Goal: Task Accomplishment & Management: Complete application form

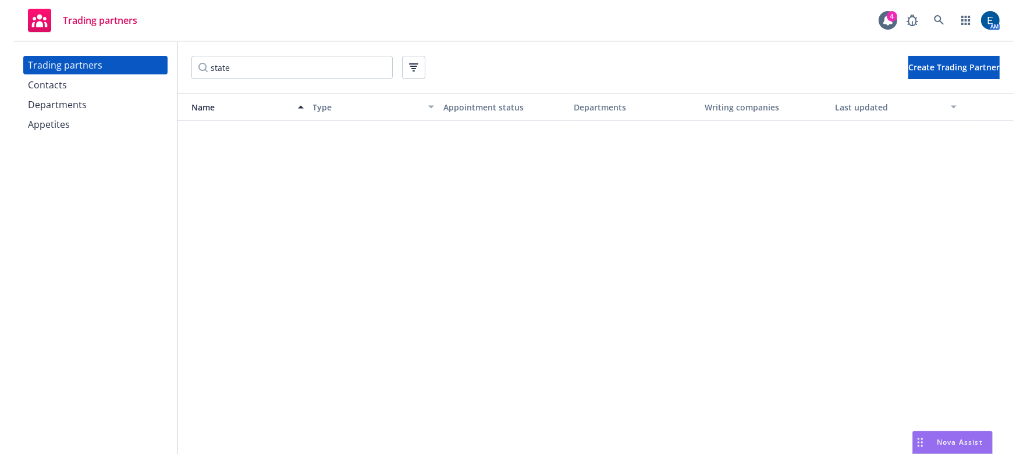
scroll to position [846, 0]
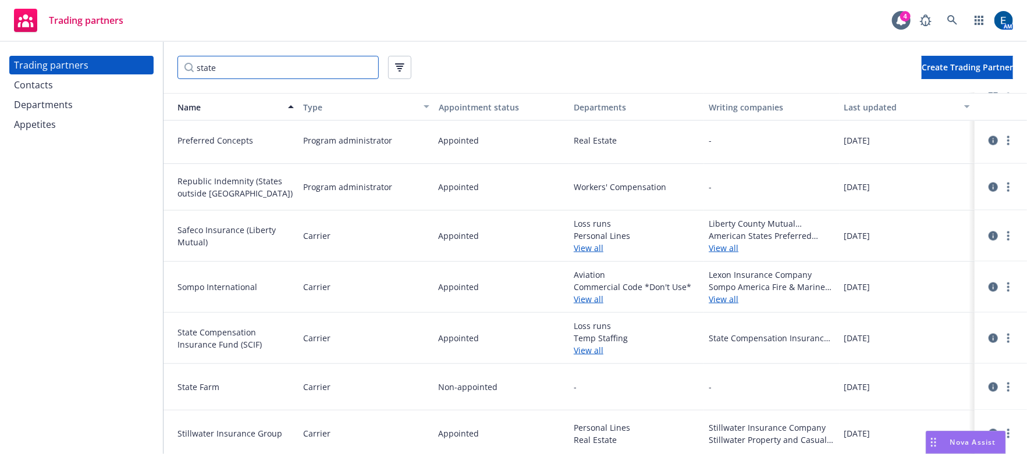
drag, startPoint x: 264, startPoint y: 74, endPoint x: 174, endPoint y: 62, distance: 90.4
click at [174, 62] on div "state Create Trading Partner" at bounding box center [594, 67] width 863 height 51
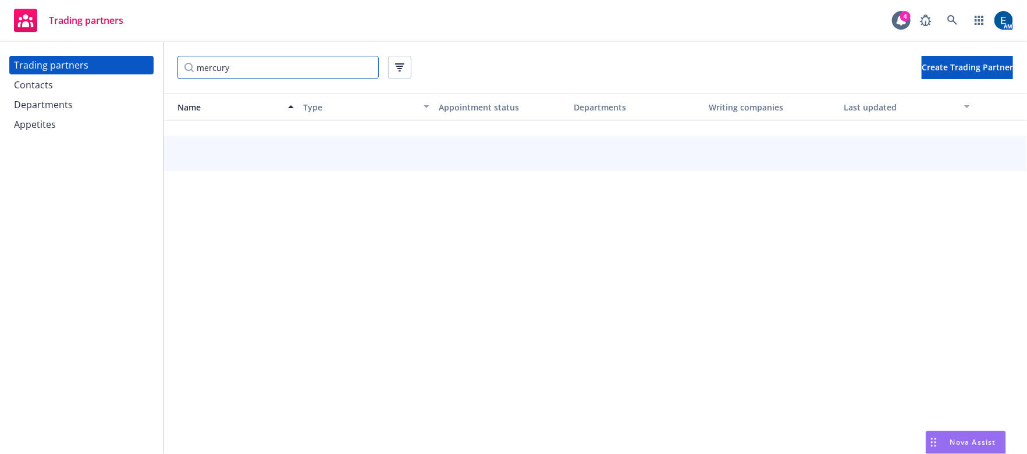
type input "mercury"
click at [28, 76] on div "Contacts" at bounding box center [33, 85] width 39 height 19
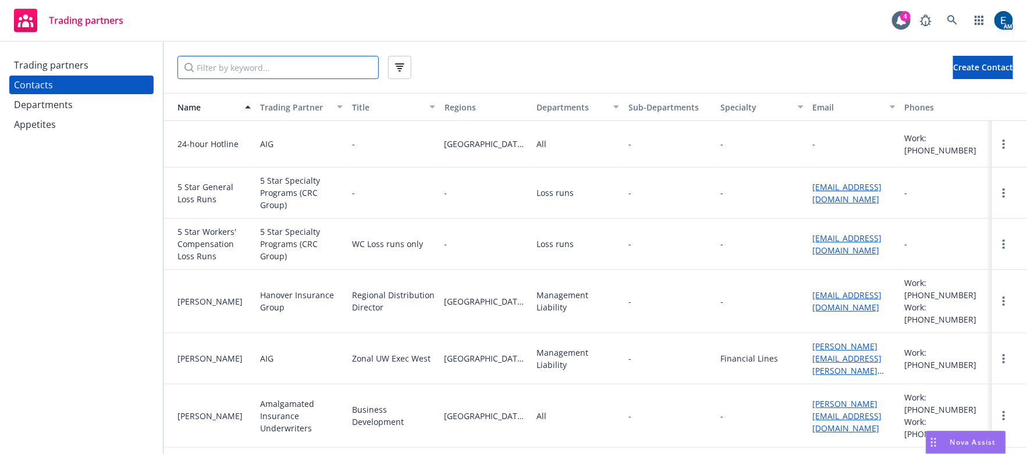
click at [287, 69] on input "Filter by keyword..." at bounding box center [277, 67] width 201 height 23
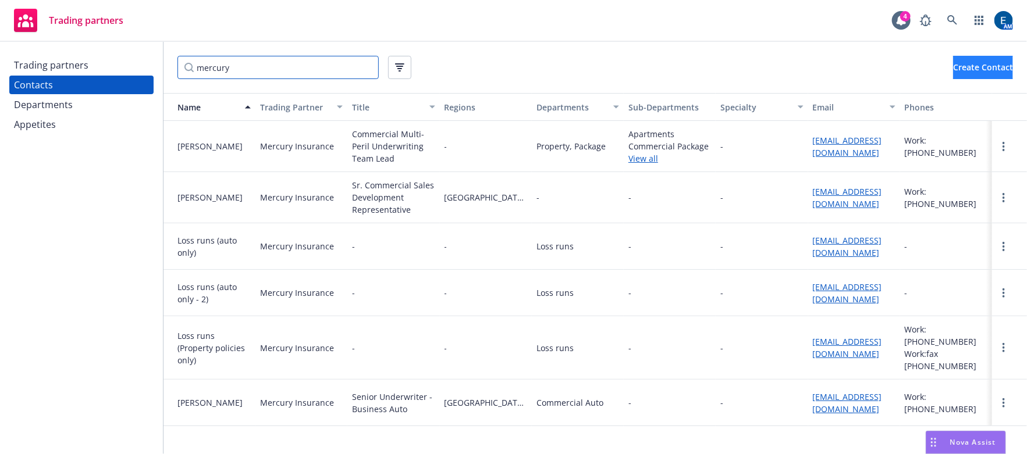
type input "mercury"
click at [956, 62] on span "Create Contact" at bounding box center [983, 67] width 60 height 11
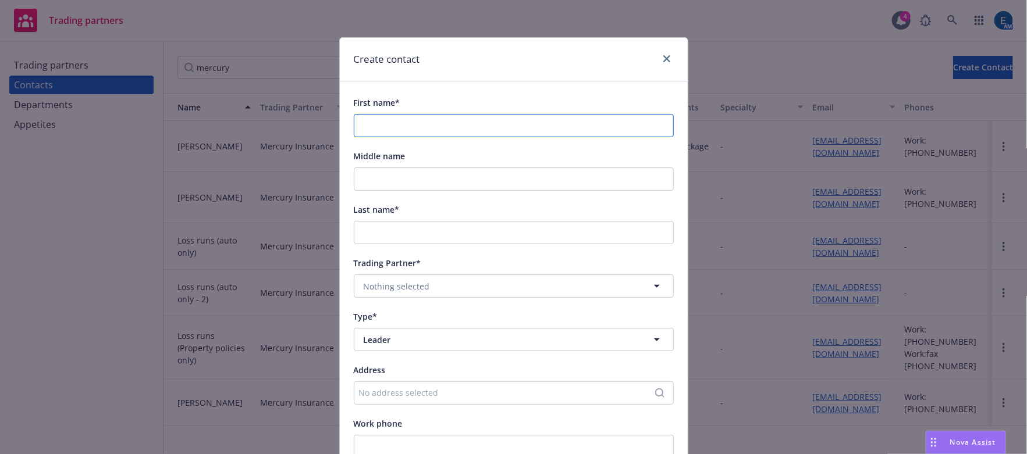
click at [521, 114] on input "First name*" at bounding box center [514, 125] width 320 height 23
paste input "[PERSON_NAME]"
type input "[PERSON_NAME]"
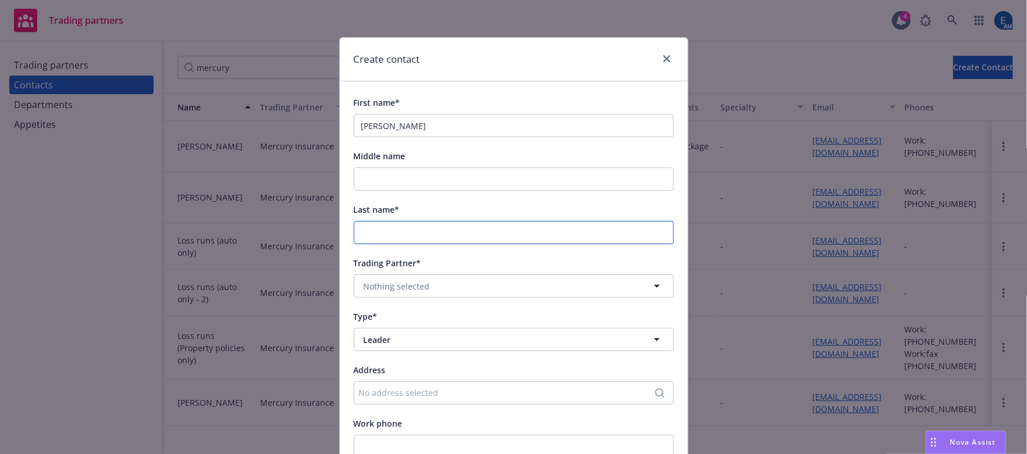
click at [422, 221] on input "Last name*" at bounding box center [514, 232] width 320 height 23
paste input "[PERSON_NAME]"
type input "[PERSON_NAME]"
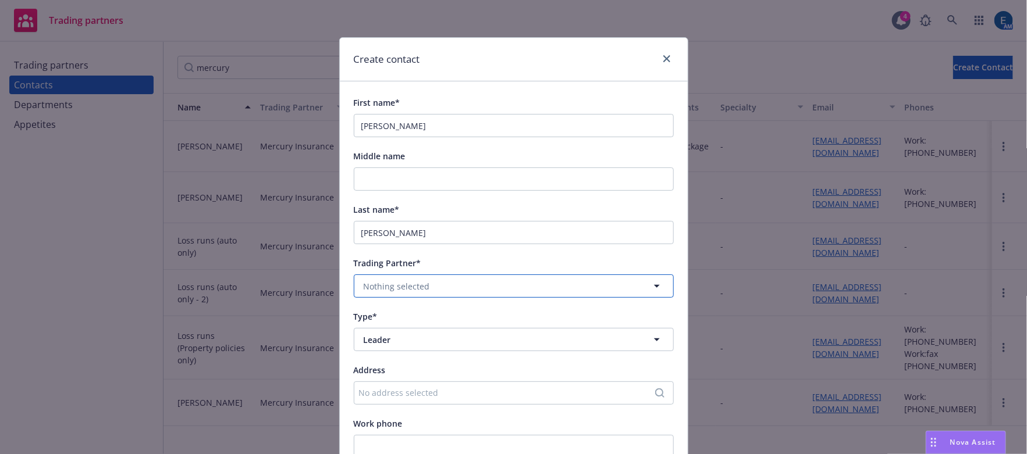
click at [431, 275] on button "Nothing selected" at bounding box center [514, 286] width 320 height 23
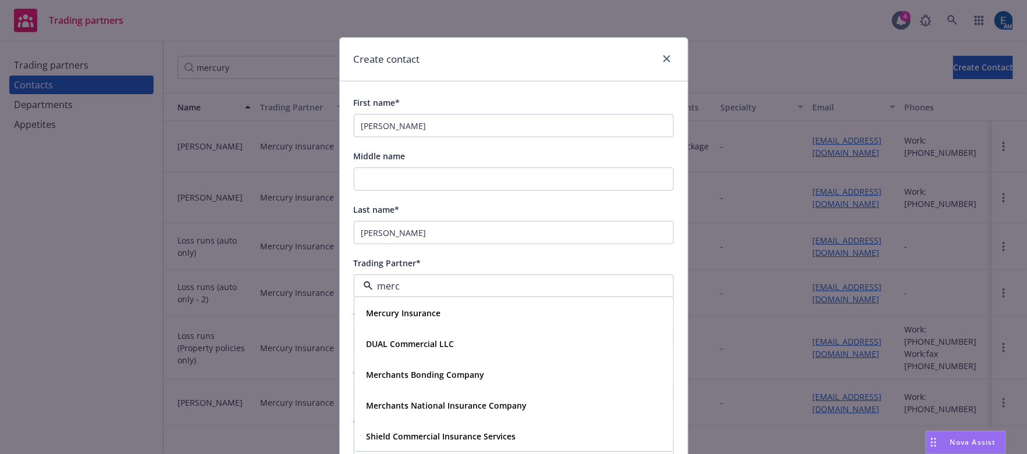
type input "mercu"
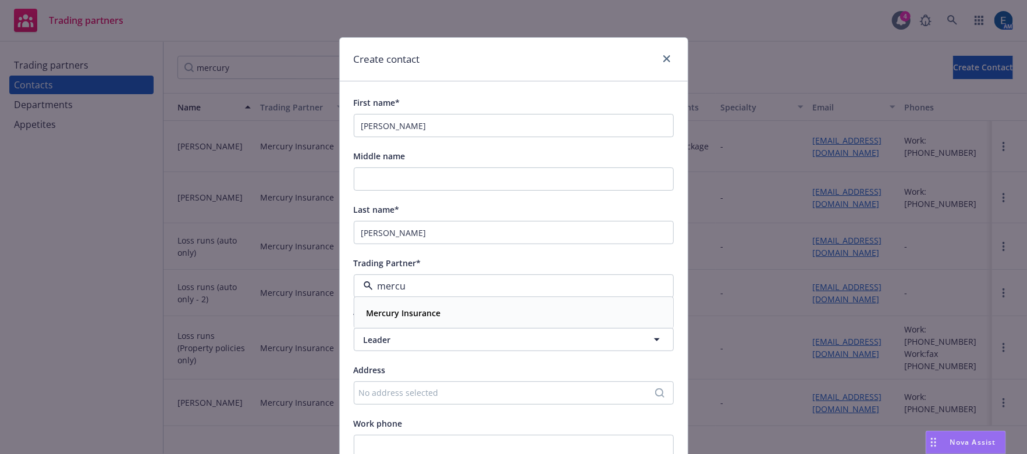
click at [425, 308] on strong "Mercury Insurance" at bounding box center [404, 313] width 74 height 11
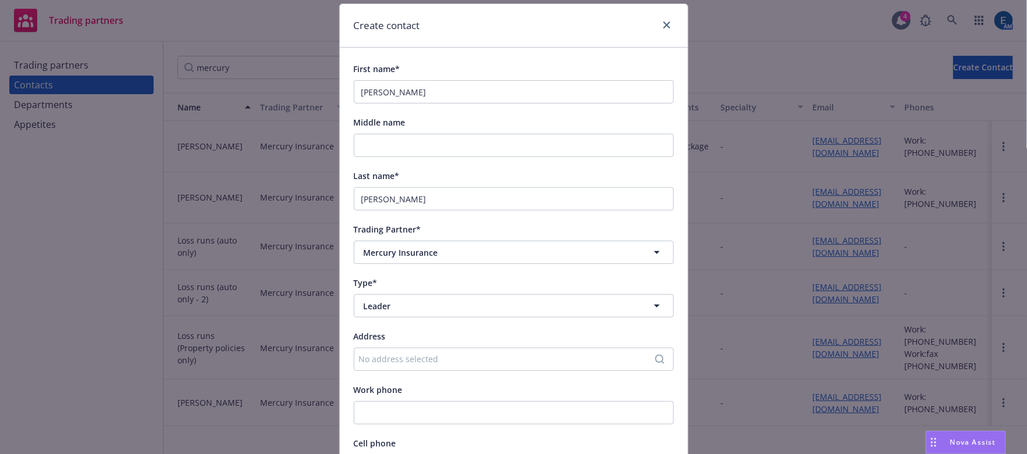
scroll to position [52, 0]
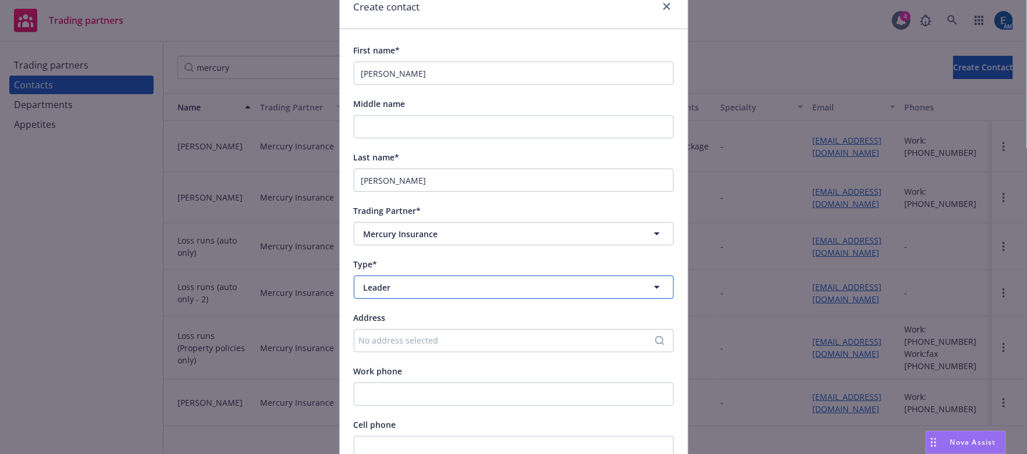
click at [439, 282] on span "Leader" at bounding box center [493, 288] width 258 height 12
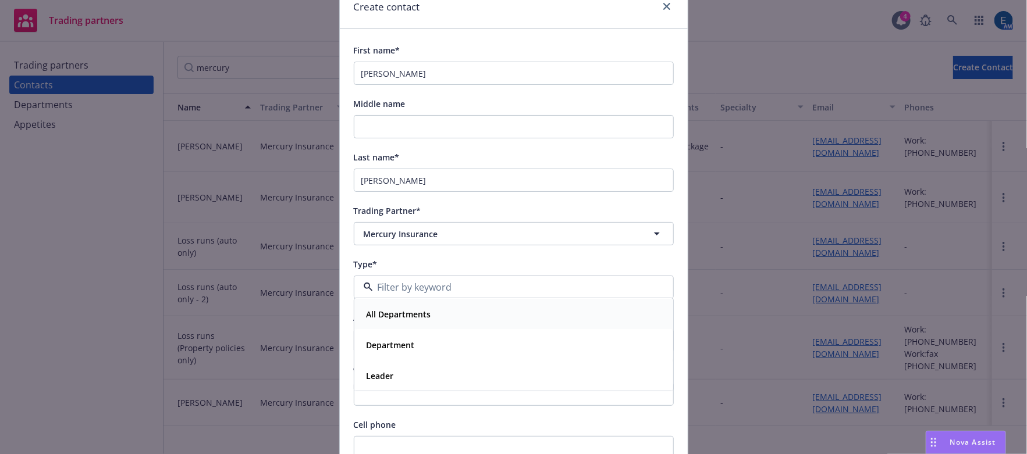
click at [396, 307] on div "All Departments" at bounding box center [398, 315] width 72 height 17
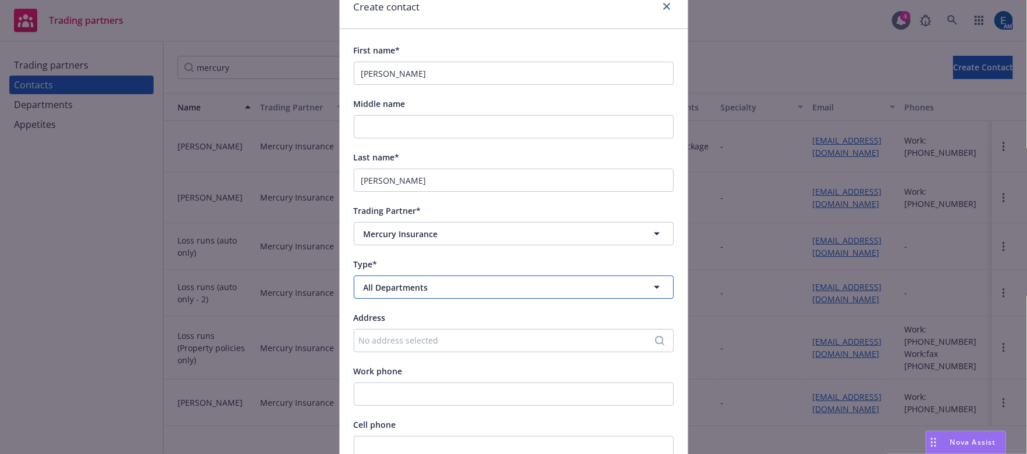
click at [492, 276] on button "All Departments" at bounding box center [514, 287] width 320 height 23
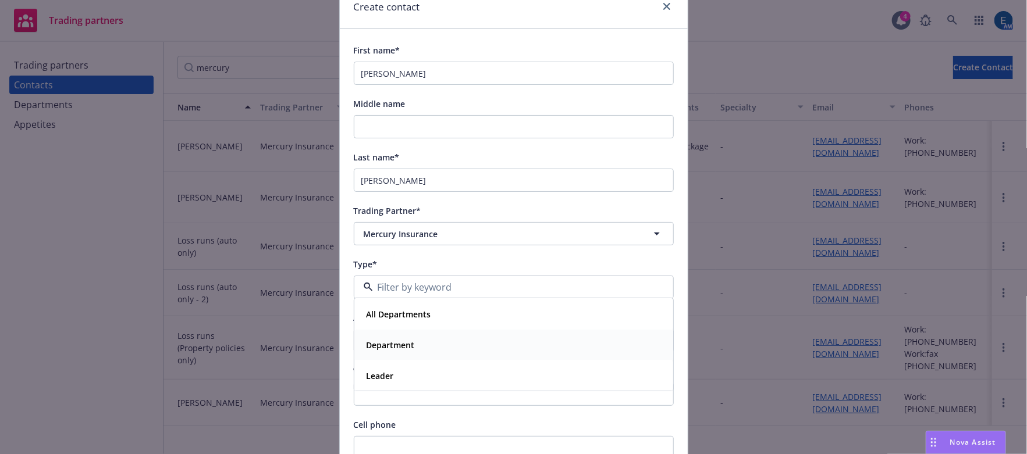
click at [407, 337] on div "Department" at bounding box center [389, 345] width 55 height 17
click at [411, 335] on span "Nothing selected" at bounding box center [397, 341] width 66 height 12
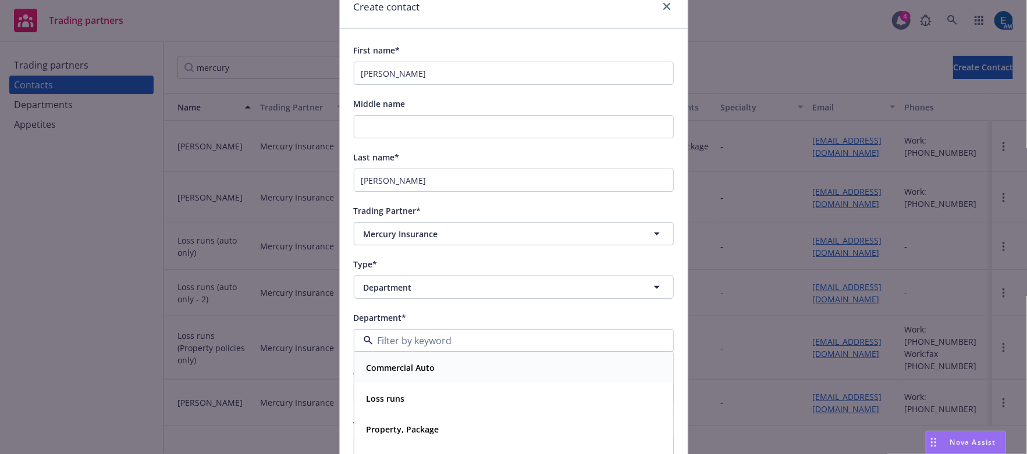
click at [399, 363] on strong "Commercial Auto" at bounding box center [401, 368] width 69 height 11
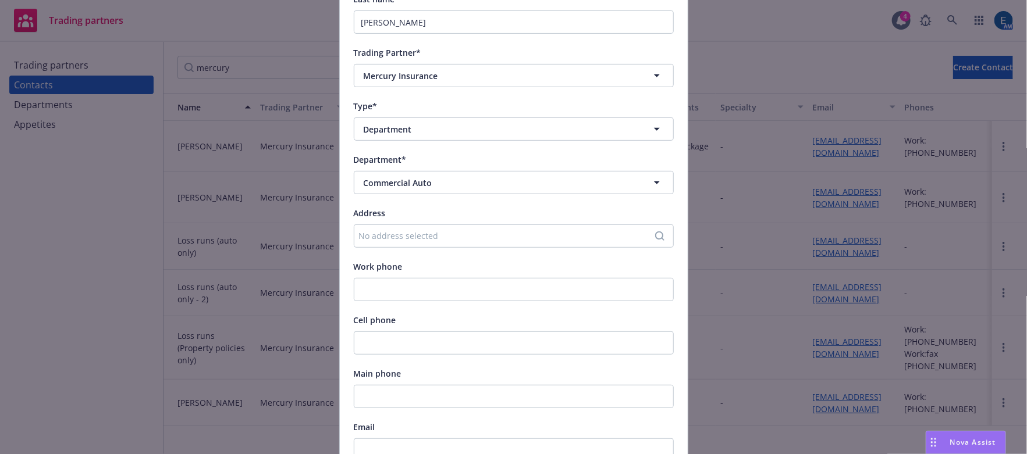
scroll to position [211, 0]
click at [369, 331] on input "Cell phone" at bounding box center [514, 342] width 320 height 23
paste input "[PHONE_NUMBER]"
type input "[PHONE_NUMBER]"
click at [361, 438] on input "Email" at bounding box center [514, 449] width 320 height 23
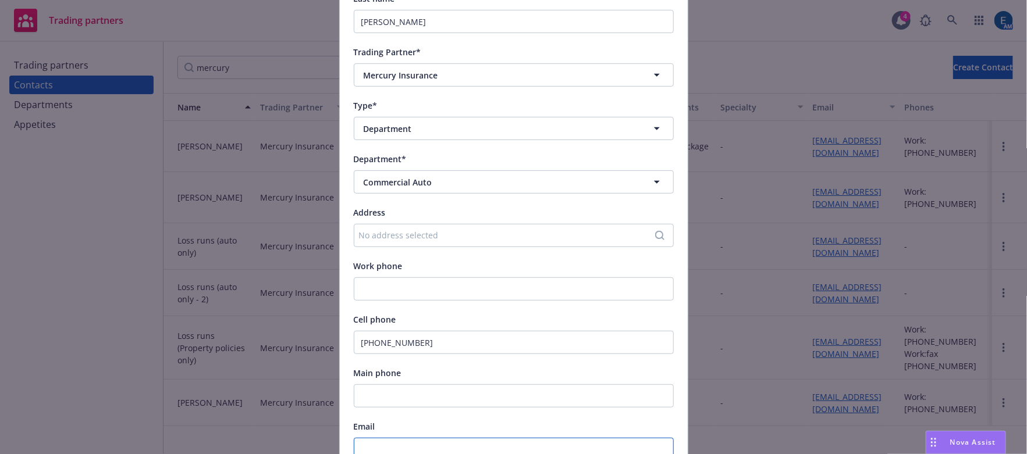
paste input "[EMAIL_ADDRESS][DOMAIN_NAME]"
type input "[EMAIL_ADDRESS][DOMAIN_NAME]"
click at [503, 419] on div "Email" at bounding box center [514, 426] width 320 height 14
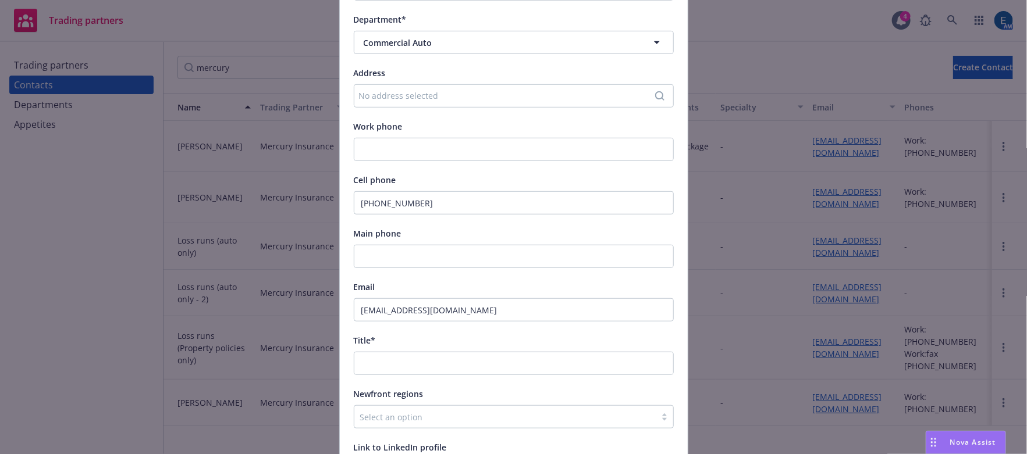
scroll to position [370, 0]
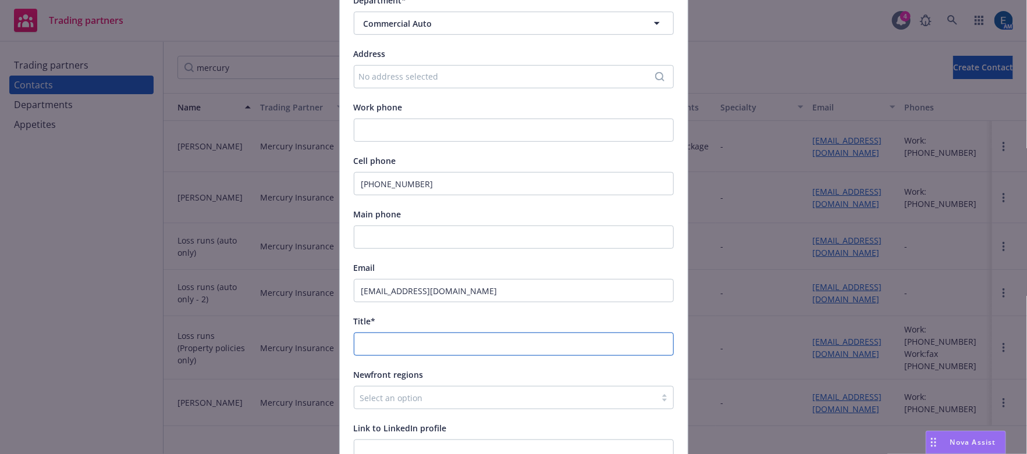
click at [378, 333] on input "Title*" at bounding box center [514, 344] width 320 height 23
paste input "Commercial Sales Representative"
type input "Commercial Sales Representative"
click at [602, 218] on div "First name* [PERSON_NAME] Middle name Last name* [PERSON_NAME] Trading Partner*…" at bounding box center [514, 147] width 320 height 845
click at [525, 421] on div "Link to LinkedIn profile" at bounding box center [514, 428] width 320 height 14
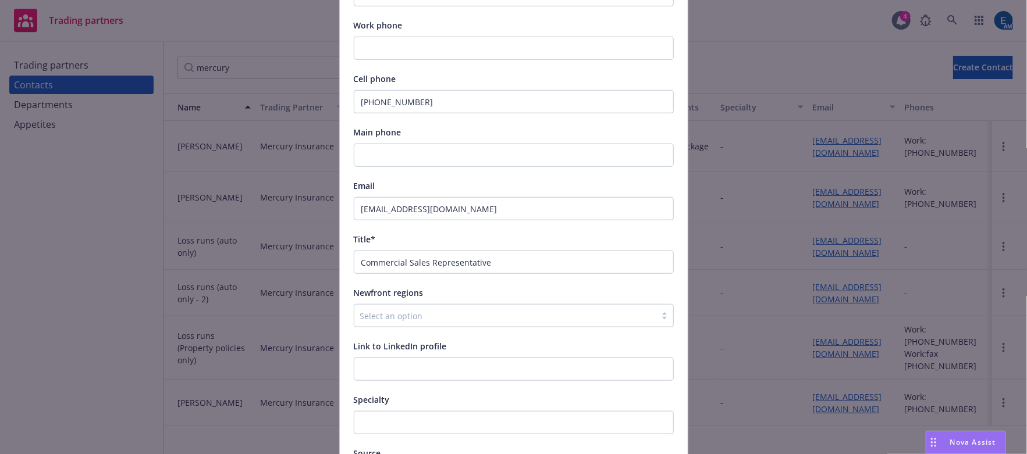
scroll to position [468, 0]
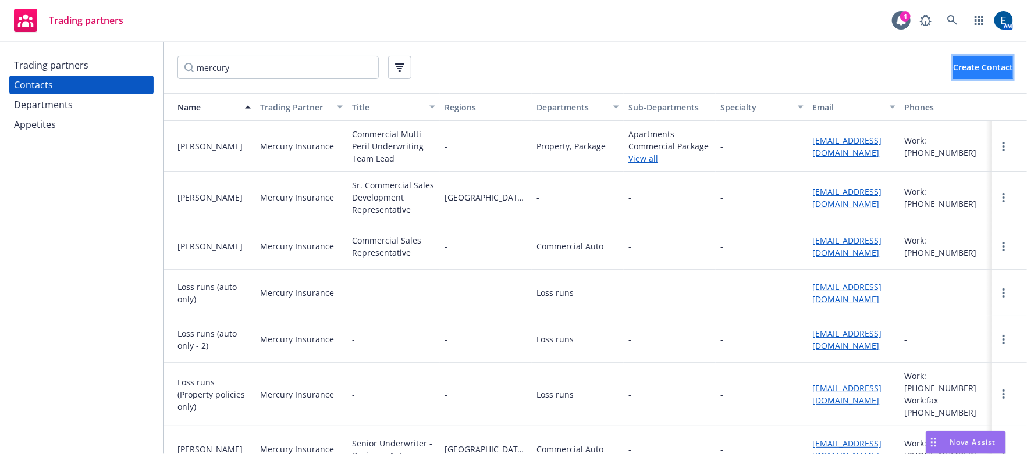
click at [953, 67] on span "Create Contact" at bounding box center [983, 67] width 60 height 11
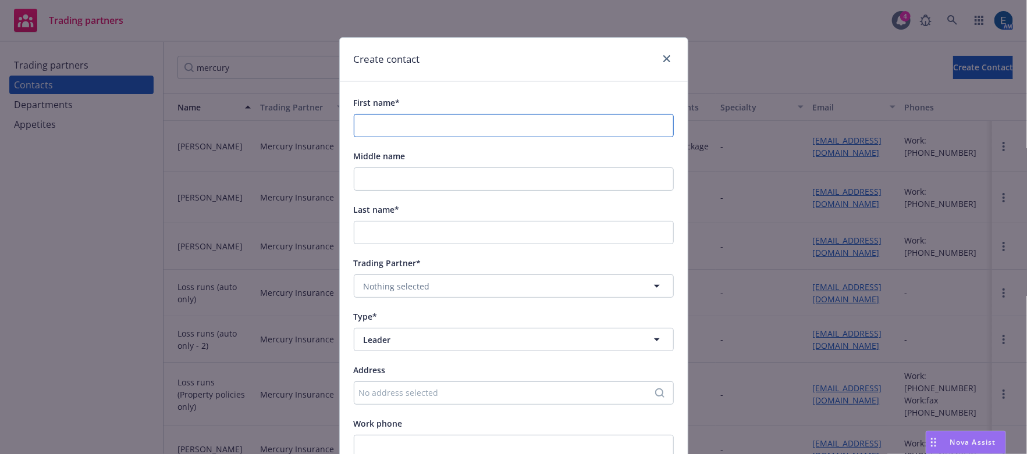
click at [383, 114] on input "First name*" at bounding box center [514, 125] width 320 height 23
paste input "[PERSON_NAME]"
type input "[PERSON_NAME]"
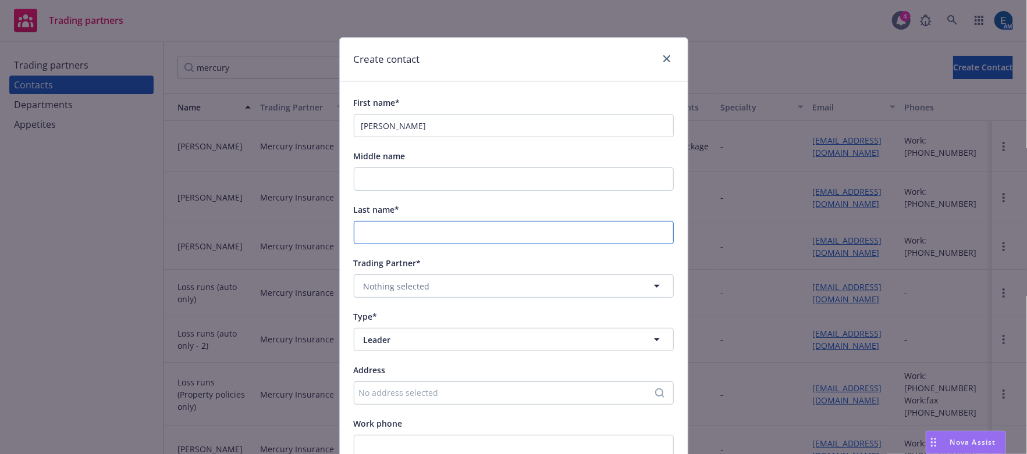
click at [391, 221] on input "Last name*" at bounding box center [514, 232] width 320 height 23
paste input "[PERSON_NAME]"
type input "[PERSON_NAME]"
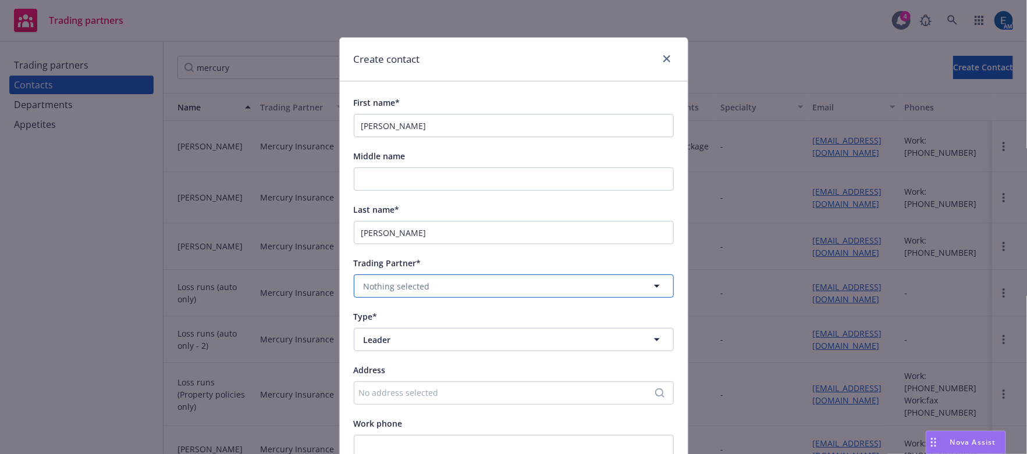
click at [401, 280] on span "Nothing selected" at bounding box center [397, 286] width 66 height 12
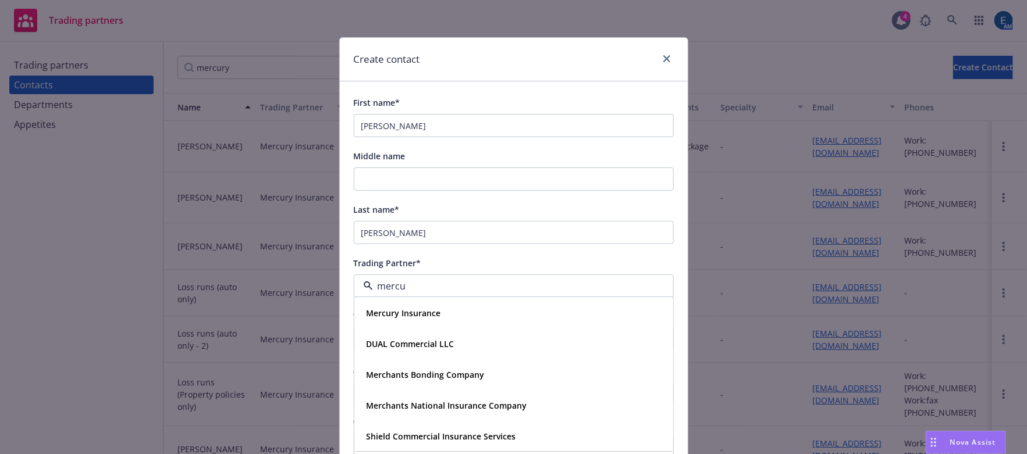
type input "mercur"
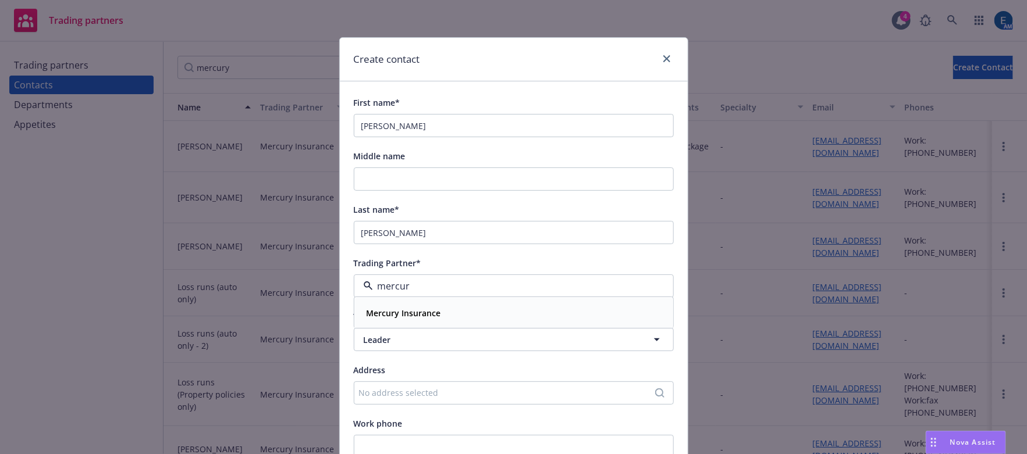
click at [400, 308] on strong "Mercury Insurance" at bounding box center [404, 313] width 74 height 11
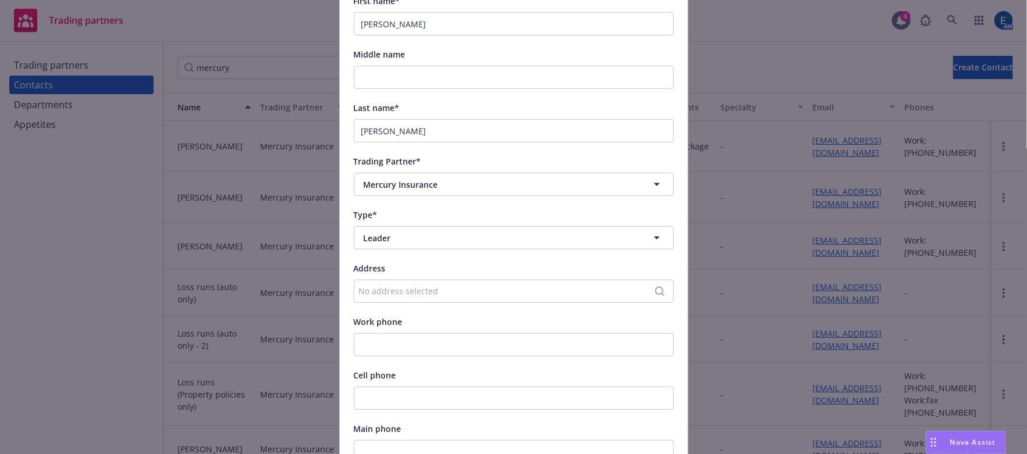
scroll to position [105, 0]
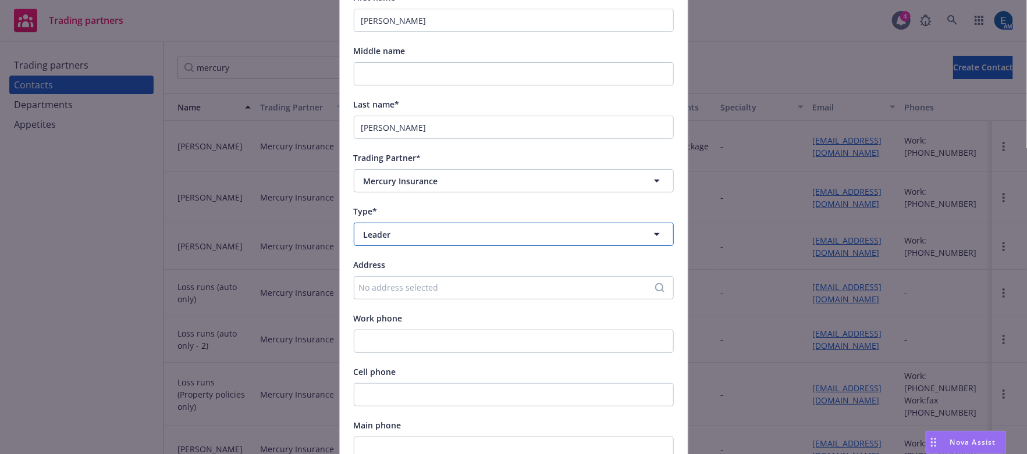
click at [401, 229] on span "Leader" at bounding box center [493, 235] width 258 height 12
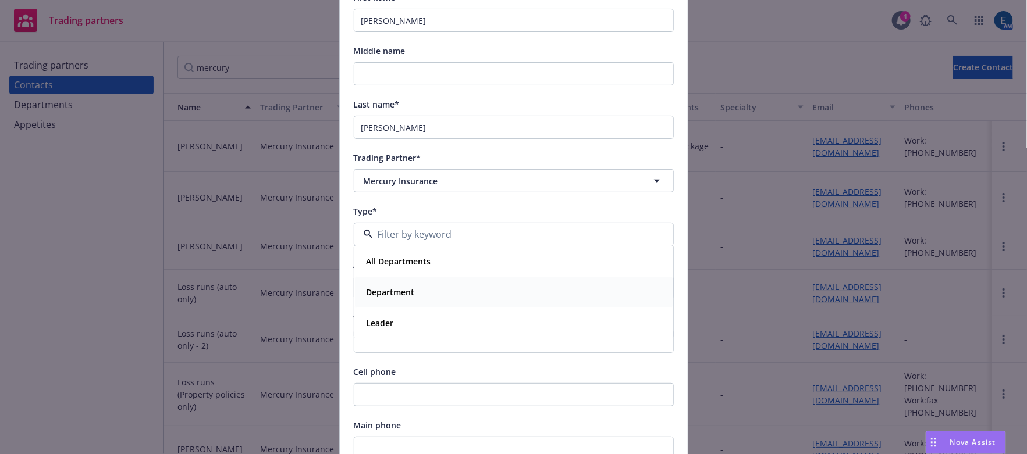
click at [401, 287] on strong "Department" at bounding box center [391, 292] width 48 height 11
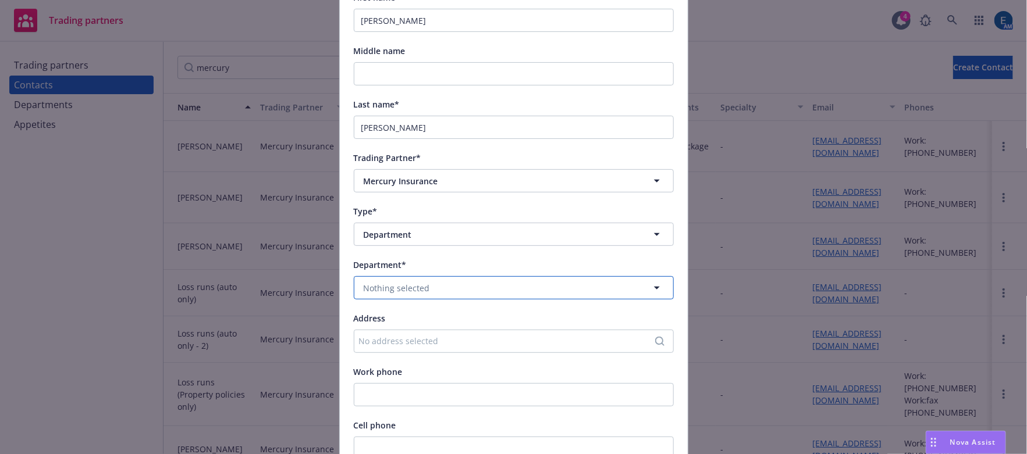
click at [405, 282] on span "Nothing selected" at bounding box center [397, 288] width 66 height 12
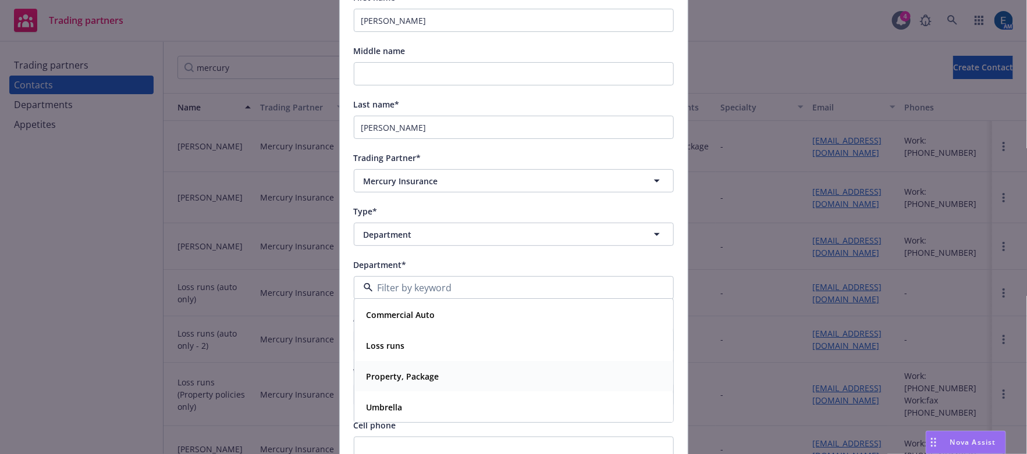
click at [398, 372] on strong "Property, Package" at bounding box center [403, 377] width 73 height 11
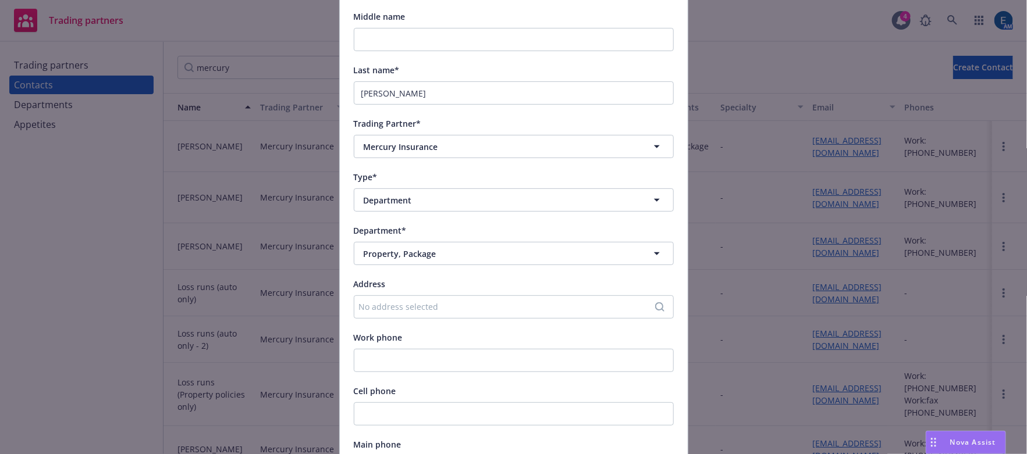
scroll to position [211, 0]
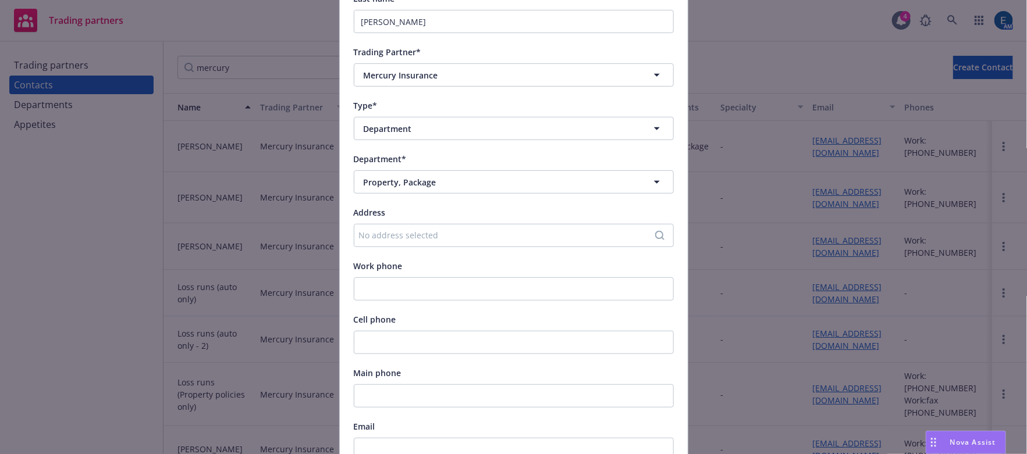
paste input "Commercial Multi-Peril Underwriting Underwriter II"
type input "Commercial Multi-Peril Underwriting Underwriter II"
click at [375, 438] on input "Email" at bounding box center [514, 449] width 320 height 23
paste input "[EMAIL_ADDRESS][DOMAIN_NAME]"
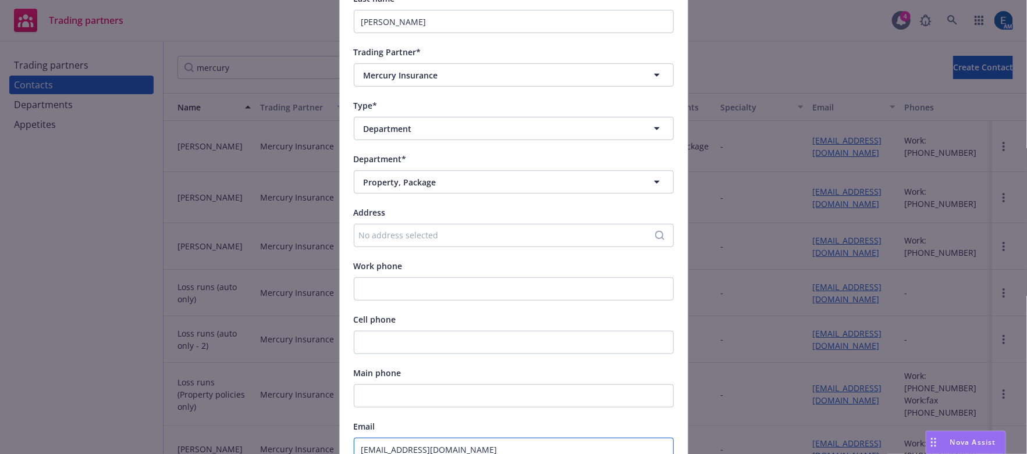
type input "[EMAIL_ADDRESS][DOMAIN_NAME]"
click at [444, 329] on div "First name* [PERSON_NAME] Middle name Last name* [PERSON_NAME] Trading Partner*…" at bounding box center [514, 306] width 320 height 845
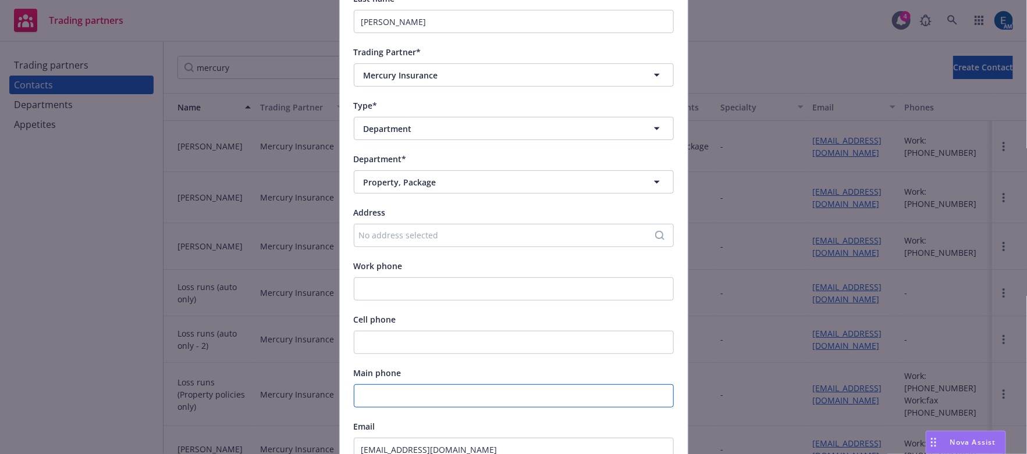
click at [357, 385] on input "Main phone" at bounding box center [514, 396] width 320 height 23
paste input "877-707-7987Ext 26227"
click at [404, 385] on input "877-707-7987Ext 26227" at bounding box center [514, 396] width 320 height 23
click at [469, 385] on input "[PHONE_NUMBER]" at bounding box center [514, 396] width 320 height 23
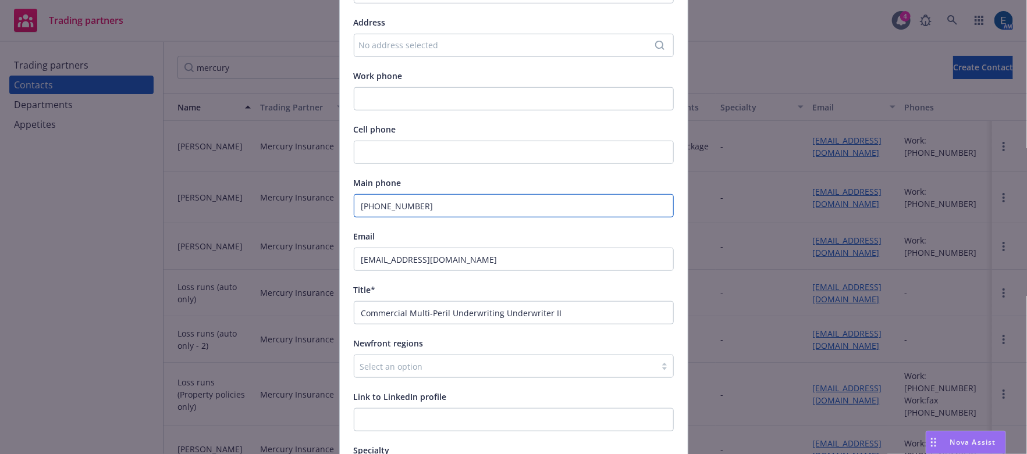
scroll to position [468, 0]
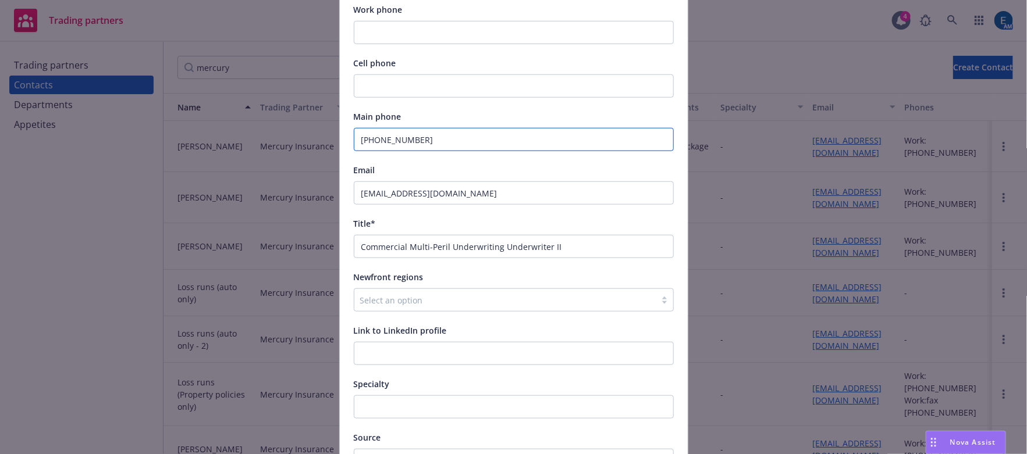
type input "[PHONE_NUMBER]"
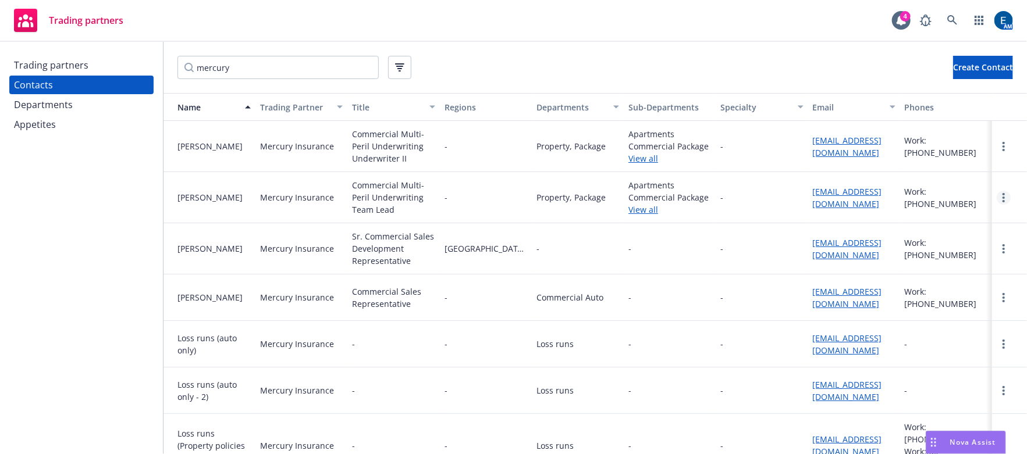
click at [997, 191] on link "more" at bounding box center [1004, 198] width 14 height 14
click at [974, 214] on link "Delete" at bounding box center [969, 225] width 62 height 23
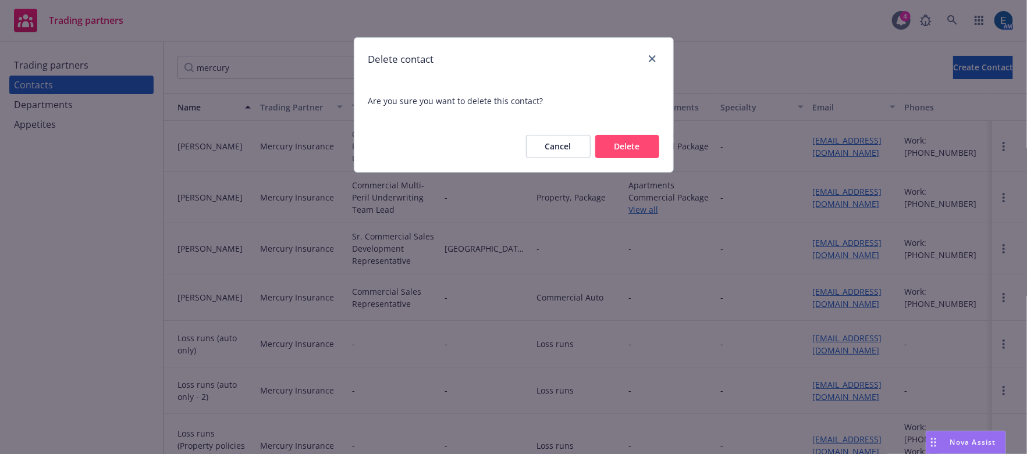
drag, startPoint x: 636, startPoint y: 120, endPoint x: 611, endPoint y: 144, distance: 34.6
click at [636, 135] on button "Delete" at bounding box center [627, 146] width 64 height 23
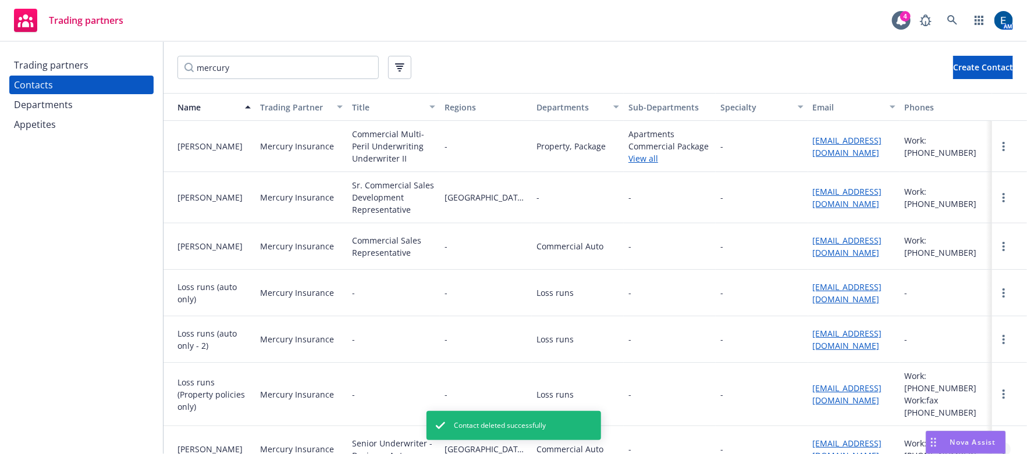
click at [999, 443] on link "more" at bounding box center [1004, 450] width 14 height 14
click at [990, 400] on link "Delete" at bounding box center [986, 396] width 62 height 23
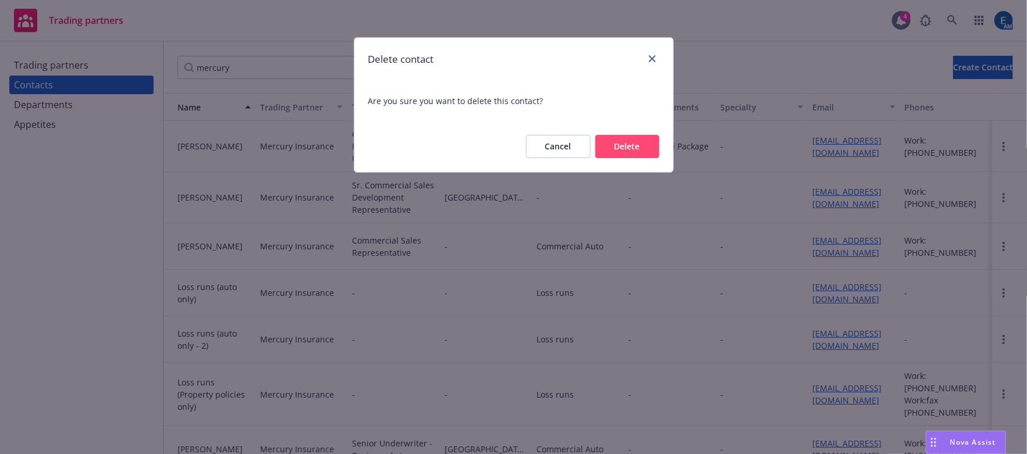
click at [646, 135] on button "Delete" at bounding box center [627, 146] width 64 height 23
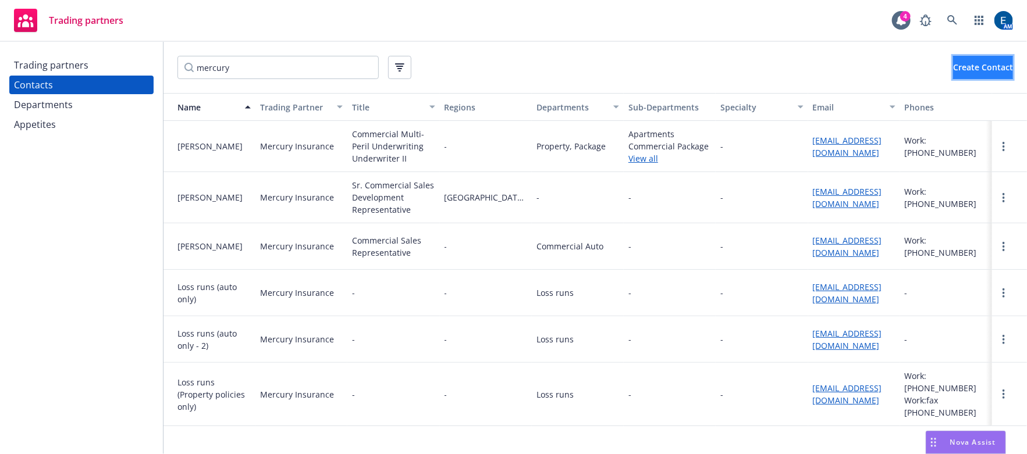
click at [953, 63] on span "Create Contact" at bounding box center [983, 67] width 60 height 11
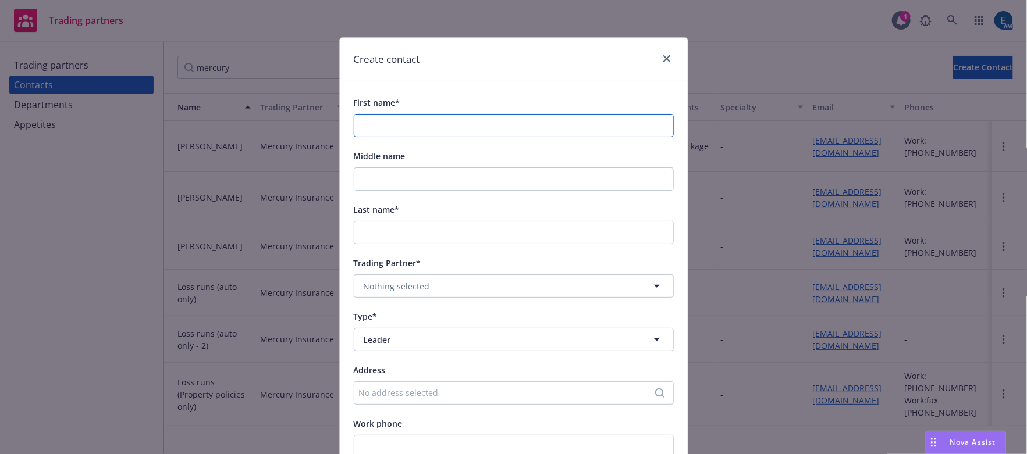
click at [414, 115] on input "First name*" at bounding box center [514, 125] width 320 height 23
paste input "[PERSON_NAME]"
type input "[PERSON_NAME]"
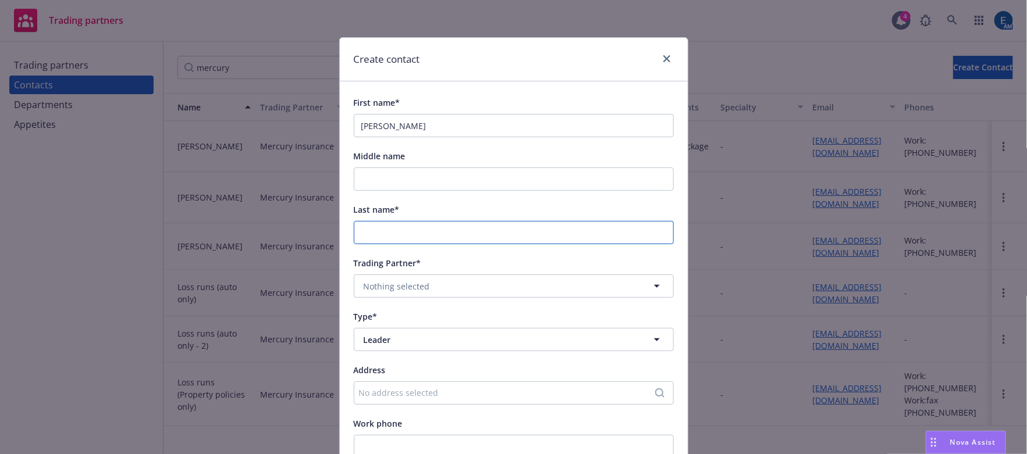
click at [409, 221] on input "Last name*" at bounding box center [514, 232] width 320 height 23
paste input "[PERSON_NAME]"
type input "[PERSON_NAME]"
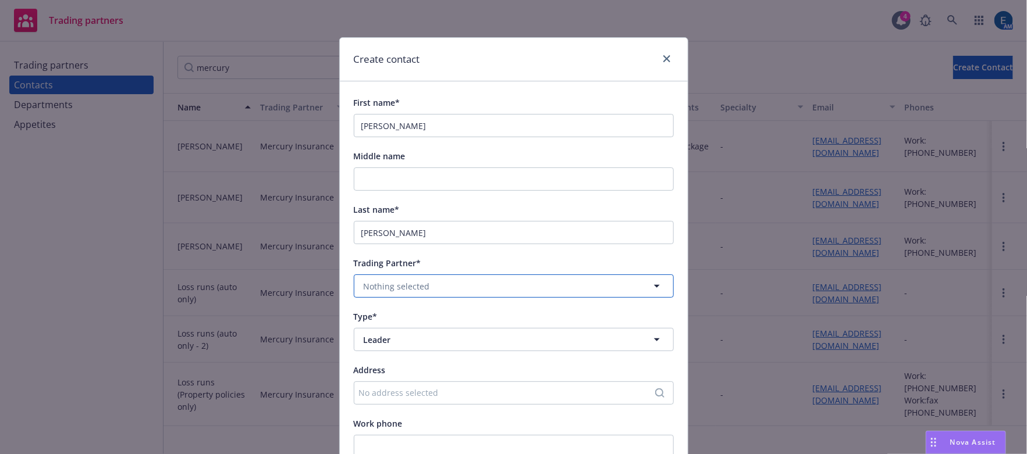
click at [403, 280] on span "Nothing selected" at bounding box center [397, 286] width 66 height 12
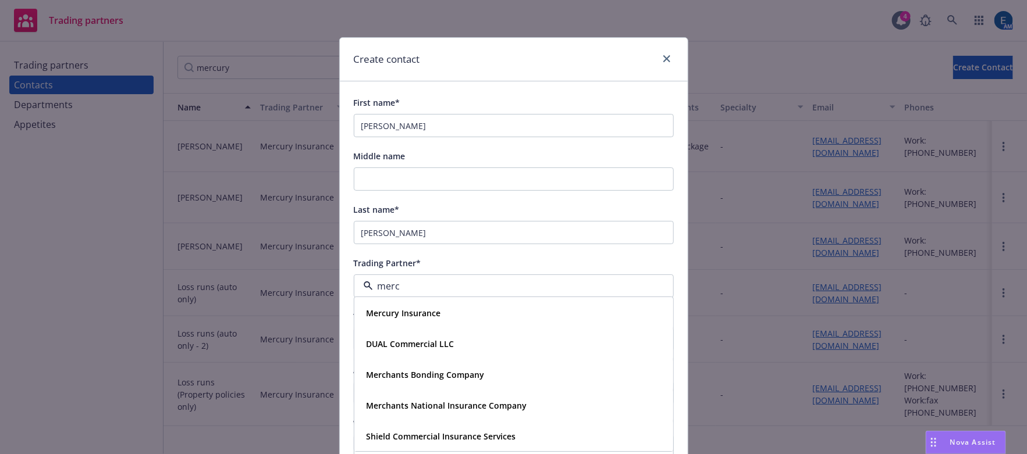
type input "mercu"
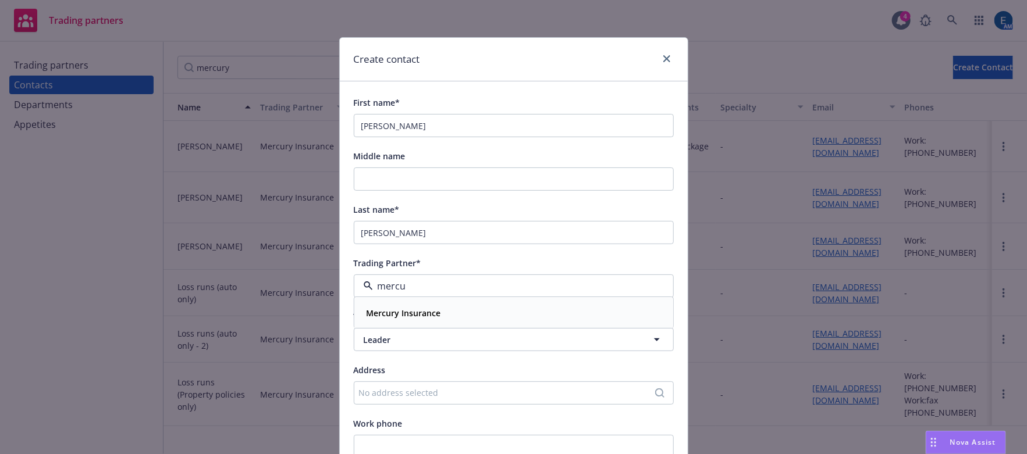
click at [388, 308] on span "Mercury Insurance" at bounding box center [404, 314] width 74 height 12
click at [409, 334] on span "Leader" at bounding box center [493, 340] width 258 height 12
click at [383, 393] on strong "Department" at bounding box center [391, 398] width 48 height 11
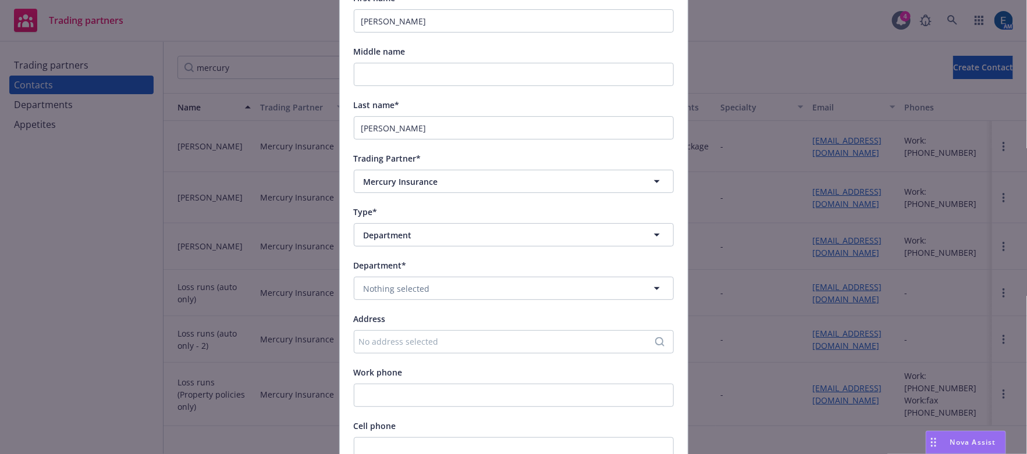
scroll to position [105, 0]
click at [429, 276] on button "Nothing selected" at bounding box center [514, 287] width 320 height 23
click at [415, 310] on strong "Commercial Auto" at bounding box center [401, 315] width 69 height 11
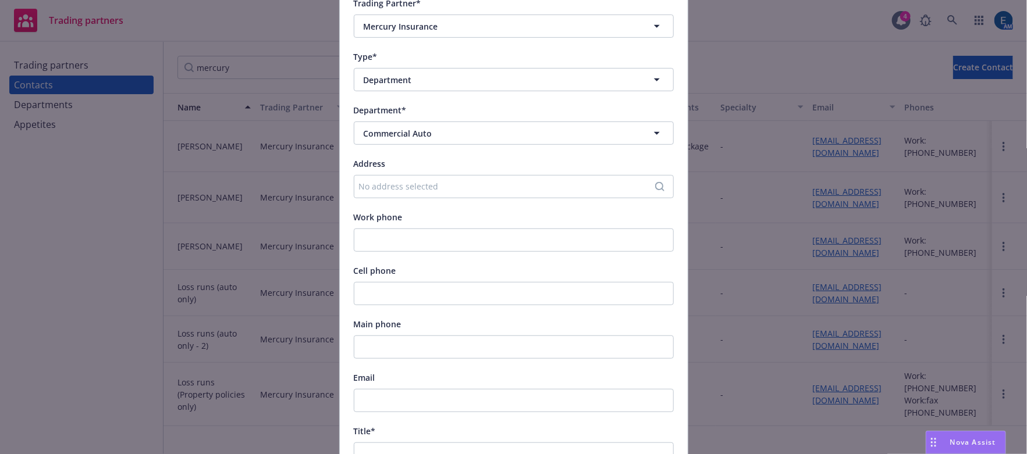
scroll to position [264, 0]
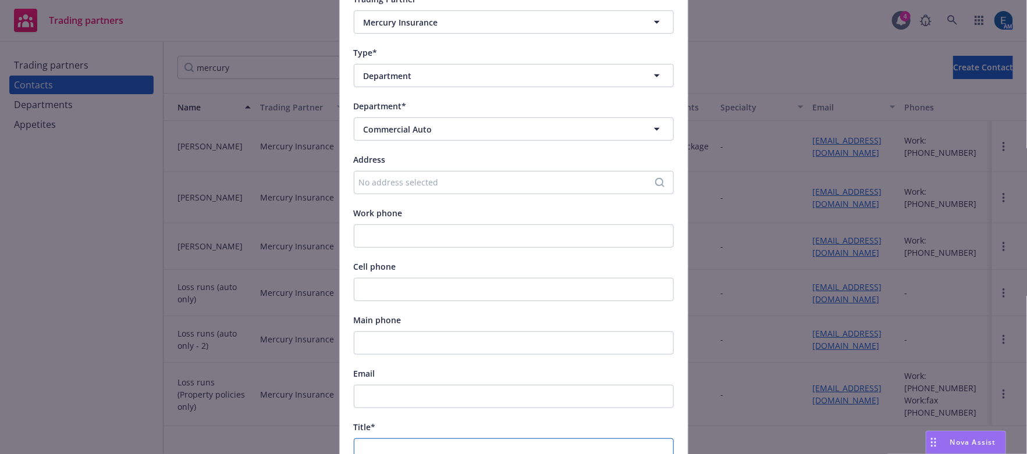
click at [372, 439] on input "Title*" at bounding box center [514, 450] width 320 height 23
paste input "Commercial Underwriting, Business Auto Department"
type input "Commercial Underwriting, Business Auto Department"
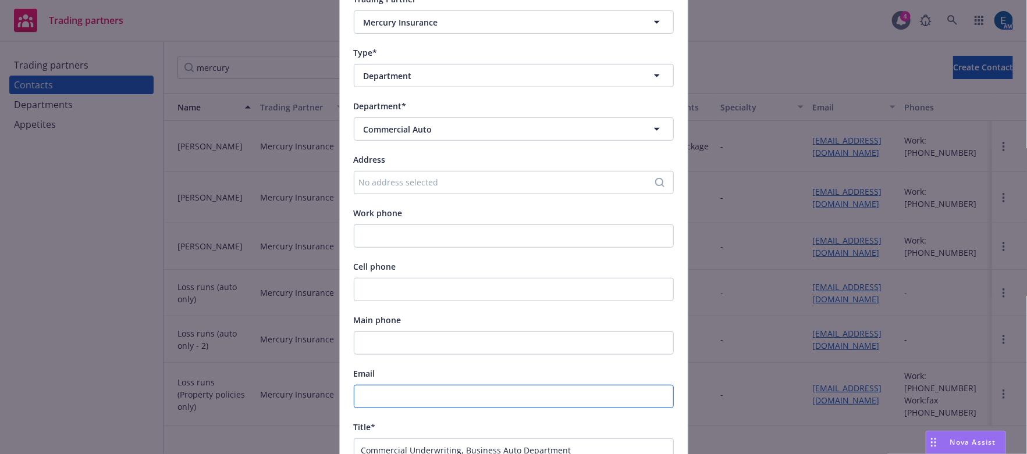
click at [389, 385] on input "Email" at bounding box center [514, 396] width 320 height 23
paste input "[EMAIL_ADDRESS][DOMAIN_NAME]"
type input "[EMAIL_ADDRESS][DOMAIN_NAME]"
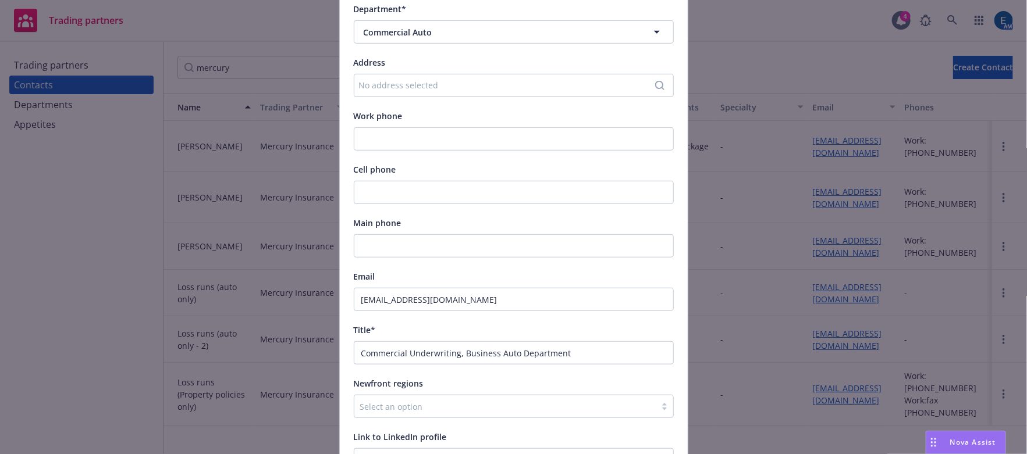
scroll to position [370, 0]
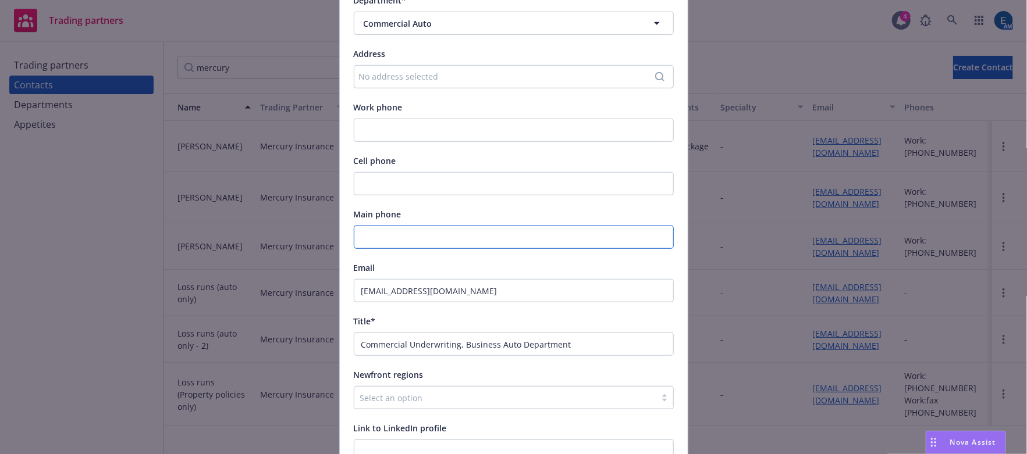
click at [376, 226] on input "Main phone" at bounding box center [514, 237] width 320 height 23
paste input "[PHONE_NUMBER] Ext. 25381"
click at [415, 226] on input "[PHONE_NUMBER] Ext. 25381" at bounding box center [514, 237] width 320 height 23
type input "[PHONE_NUMBER] Ext. 25381"
click at [483, 173] on div "First name* [PERSON_NAME] Middle name Last name* [PERSON_NAME] Trading Partner*…" at bounding box center [514, 147] width 320 height 845
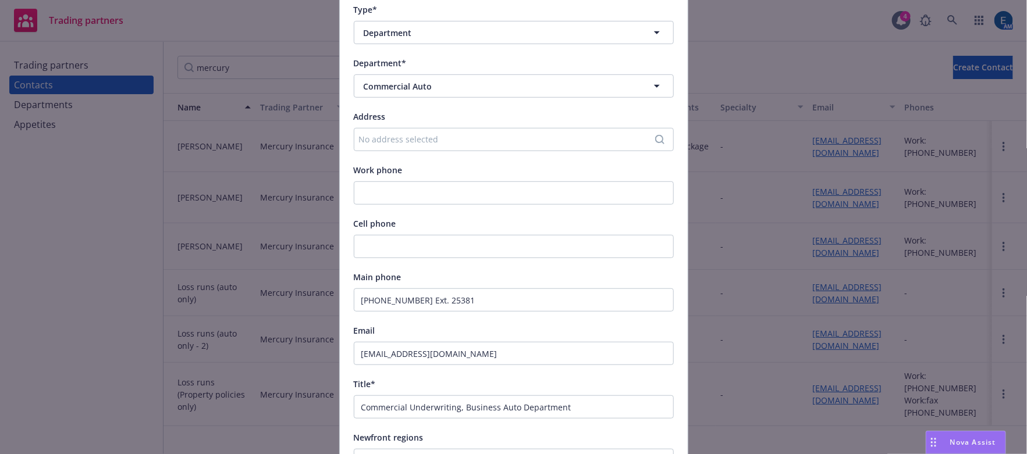
scroll to position [468, 0]
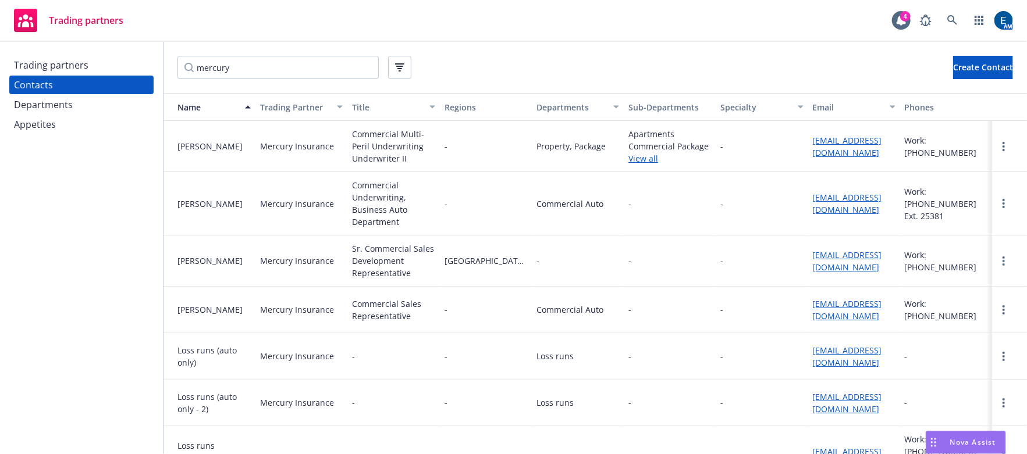
click at [37, 95] on div "Departments" at bounding box center [43, 104] width 59 height 19
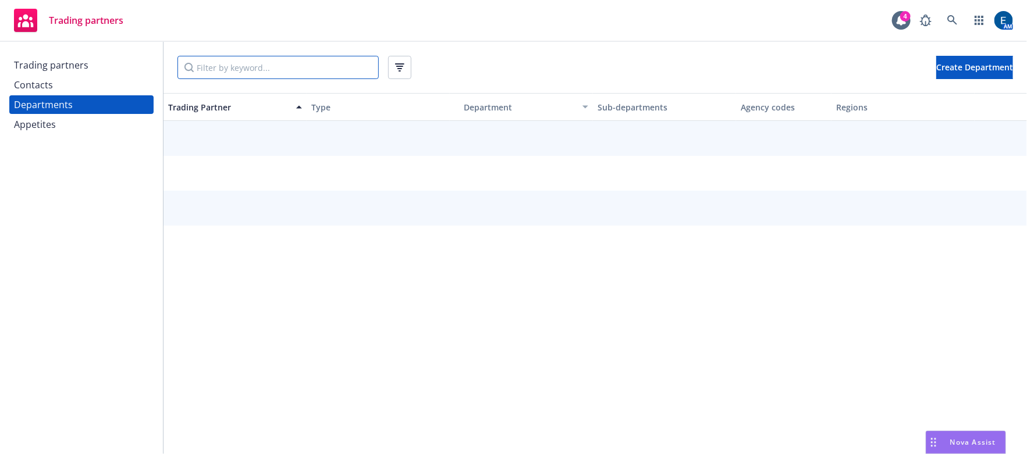
click at [213, 58] on input "Filter by keyword..." at bounding box center [277, 67] width 201 height 23
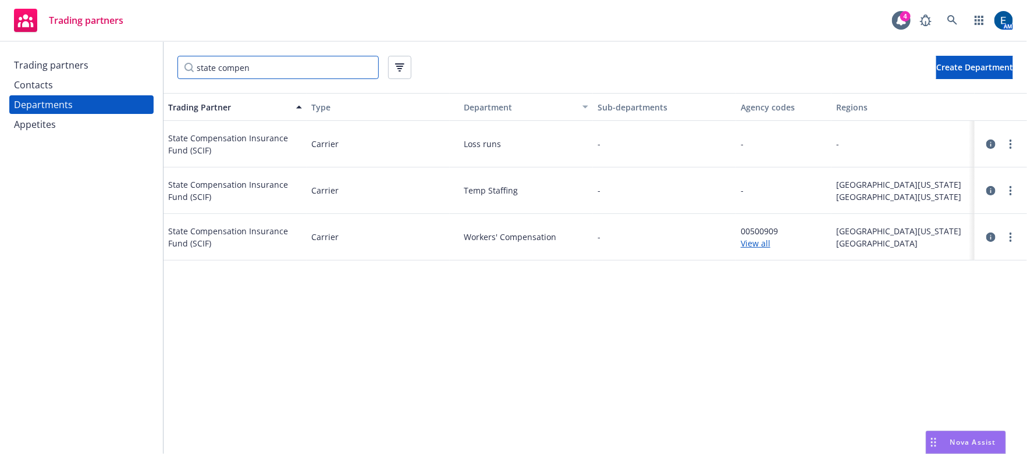
type input "state compen"
click at [750, 237] on link "View all" at bounding box center [784, 243] width 86 height 12
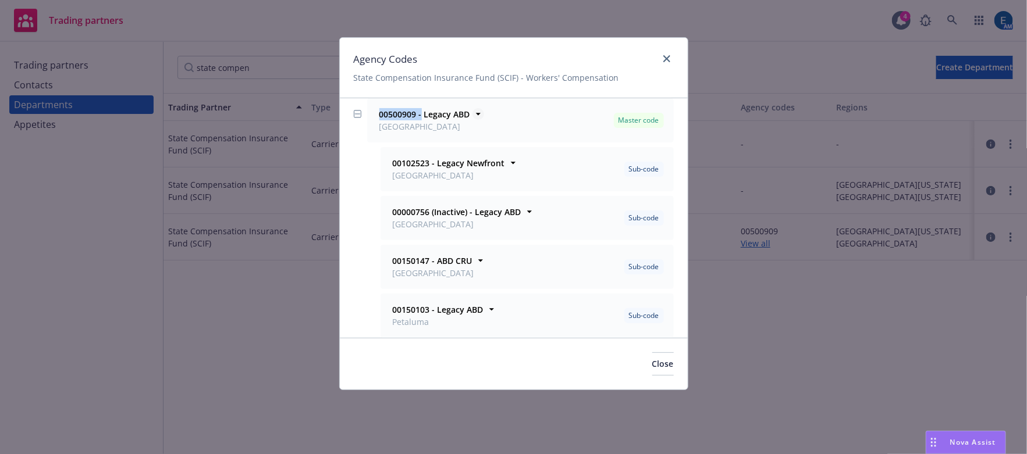
drag, startPoint x: 408, startPoint y: 106, endPoint x: 375, endPoint y: 109, distance: 33.2
click at [379, 109] on strong "00500909 - Legacy ABD" at bounding box center [424, 114] width 91 height 11
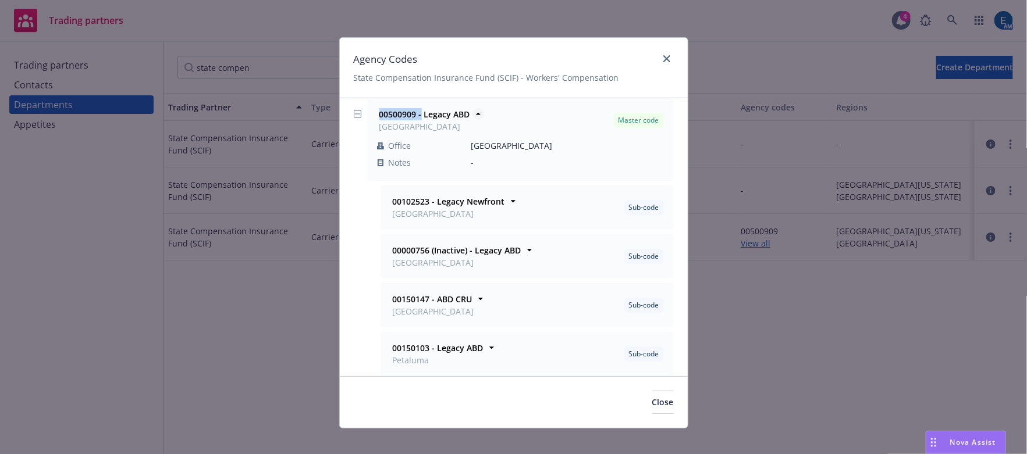
copy strong "00500909 -"
click at [668, 55] on icon "close" at bounding box center [666, 58] width 7 height 7
